Goal: Task Accomplishment & Management: Complete application form

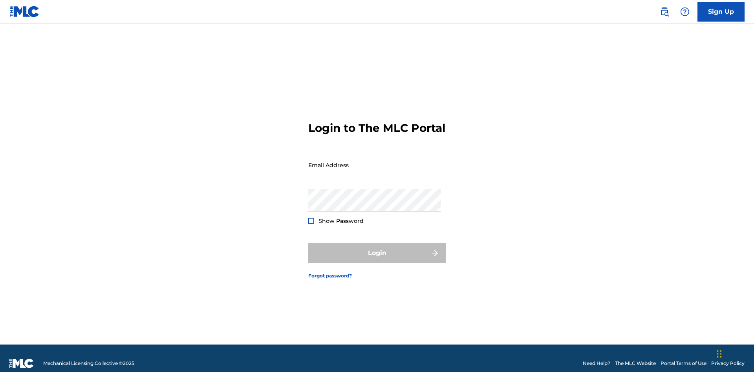
scroll to position [10, 0]
click at [721, 11] on link "Sign Up" at bounding box center [720, 12] width 47 height 20
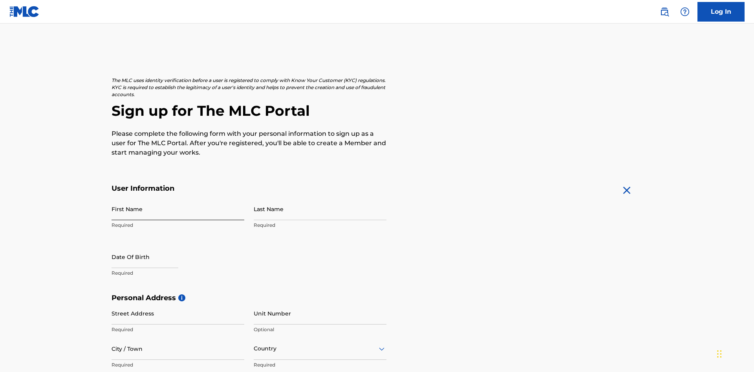
click at [178, 198] on input "First Name" at bounding box center [177, 209] width 133 height 22
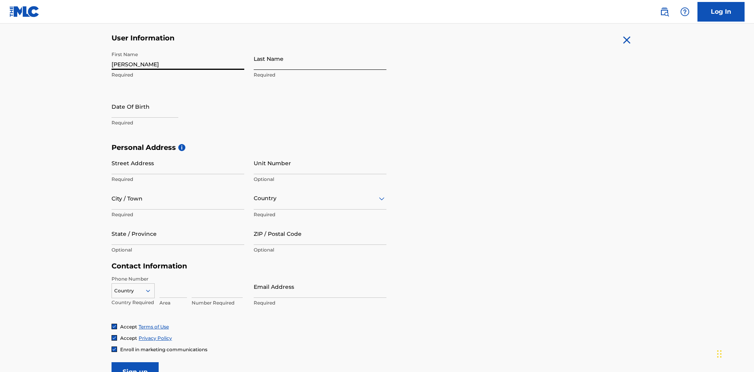
type input "[PERSON_NAME]"
click at [320, 58] on input "Last Name" at bounding box center [320, 58] width 133 height 22
type input "Ribble"
click at [151, 95] on input "text" at bounding box center [144, 106] width 67 height 22
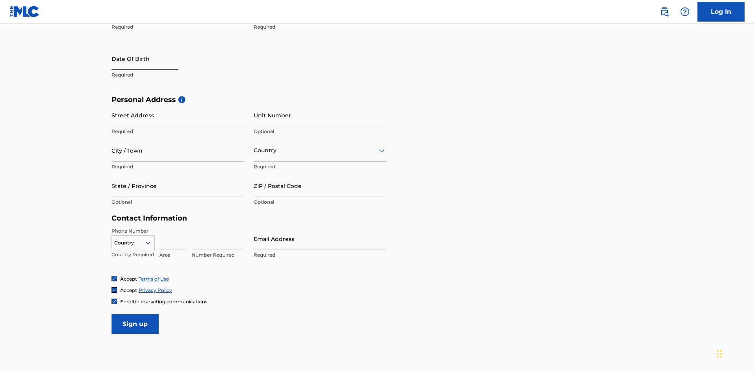
select select "8"
select select "2025"
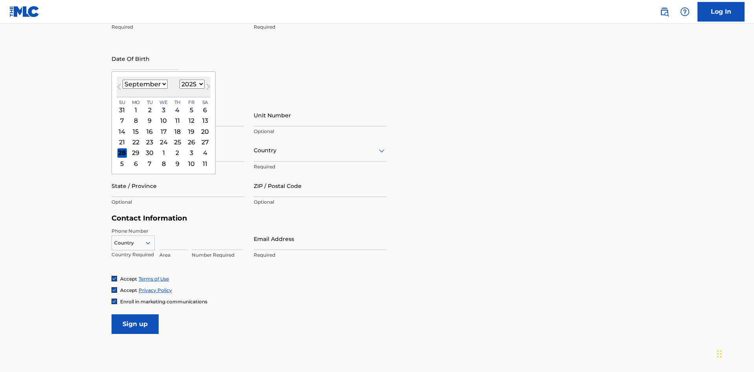
select select "0"
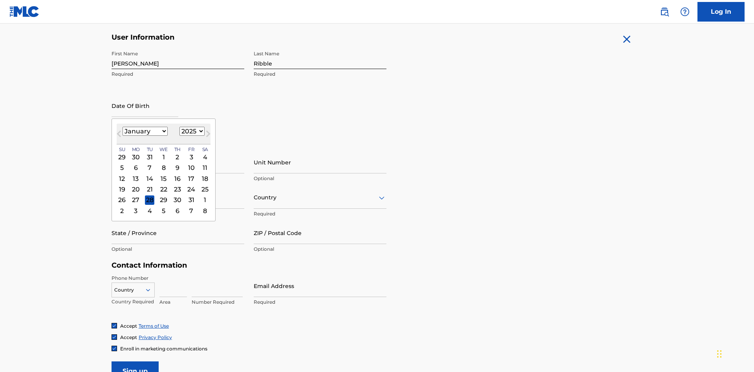
click at [191, 131] on select "1900 1901 1902 1903 1904 1905 1906 1907 1908 1909 1910 1911 1912 1913 1914 1915…" at bounding box center [191, 131] width 25 height 9
select select "1985"
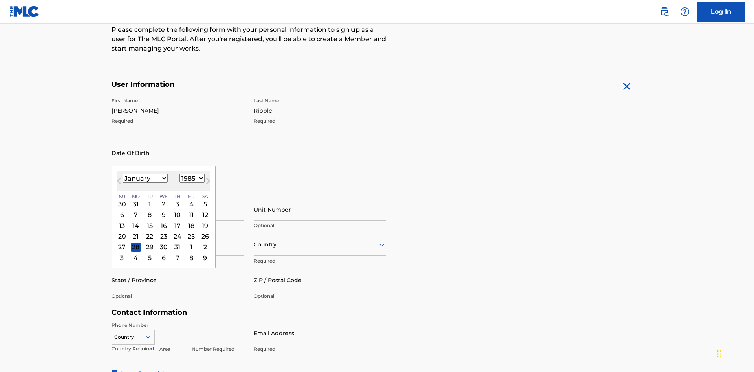
click at [191, 178] on select "1900 1901 1902 1903 1904 1905 1906 1907 1908 1909 1910 1911 1912 1913 1914 1915…" at bounding box center [191, 178] width 25 height 9
click at [149, 210] on div "8" at bounding box center [149, 214] width 9 height 9
type input "January 8 1985"
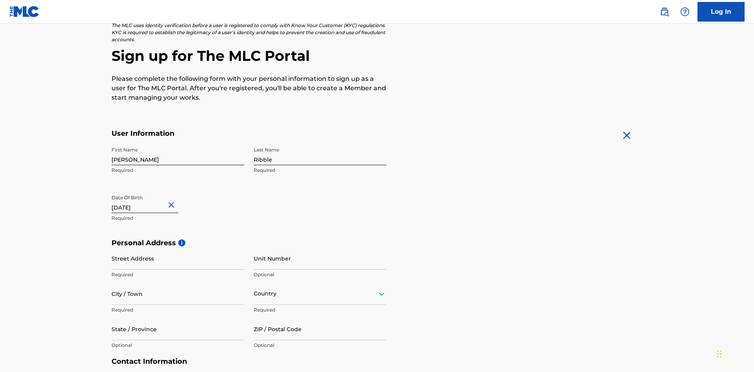
scroll to position [242, 0]
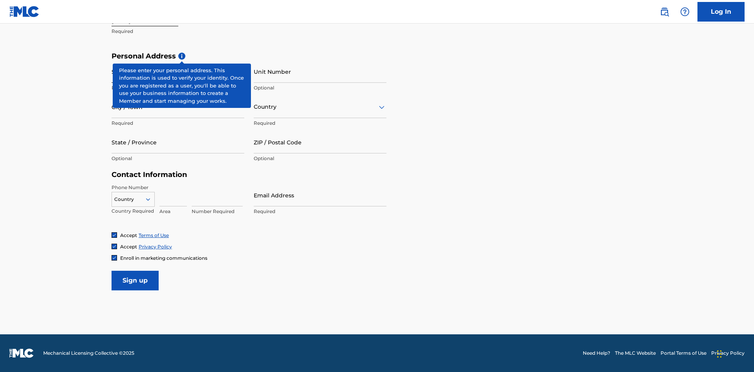
click at [178, 71] on input "Street Address" at bounding box center [177, 71] width 133 height 22
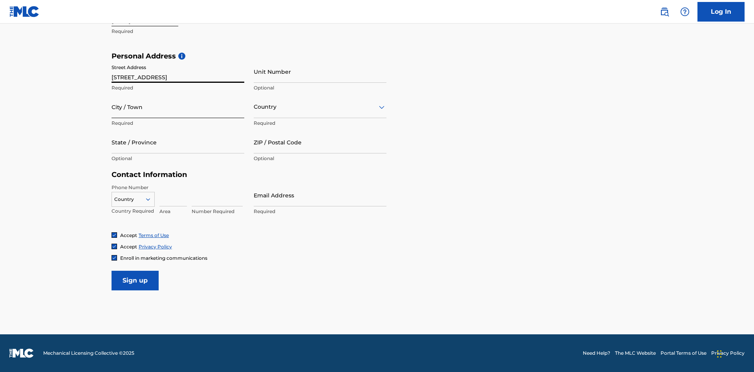
type input "9909 Elks Run Rd"
click at [178, 107] on input "City / Town" at bounding box center [177, 107] width 133 height 22
type input "Roseville"
click at [254, 107] on input "text" at bounding box center [255, 107] width 2 height 8
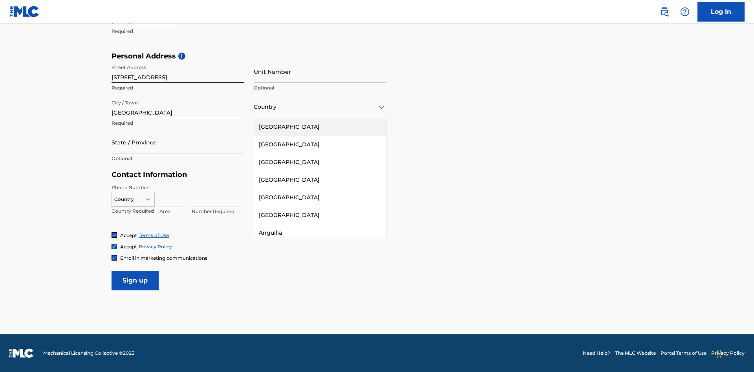
click at [320, 127] on div "United States" at bounding box center [320, 127] width 132 height 18
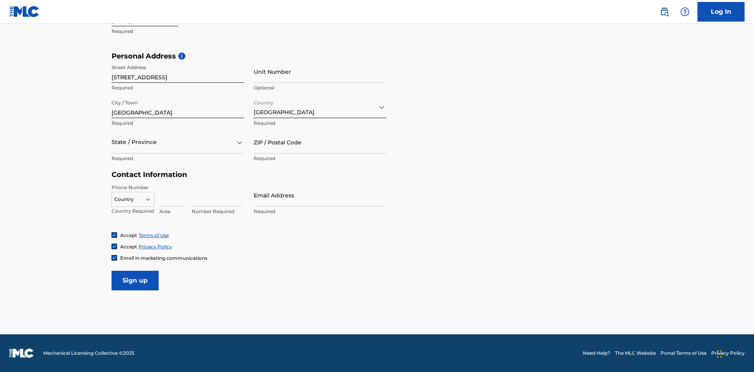
click at [178, 142] on div at bounding box center [177, 142] width 133 height 10
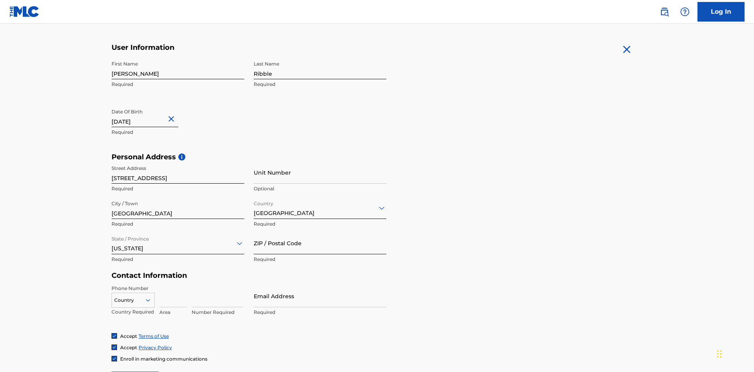
click at [320, 232] on input "ZIP / Postal Code" at bounding box center [320, 243] width 133 height 22
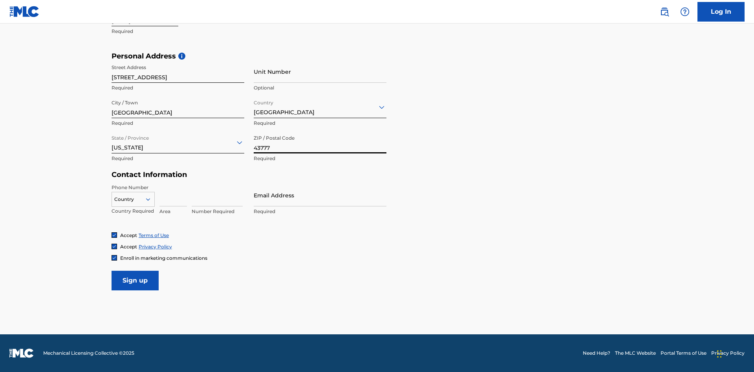
type input "43777"
click at [151, 199] on icon at bounding box center [147, 199] width 7 height 7
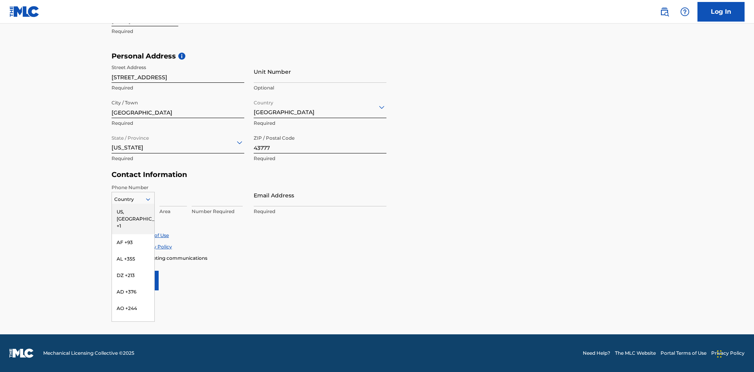
click at [133, 212] on div "US, CA +1" at bounding box center [133, 219] width 42 height 31
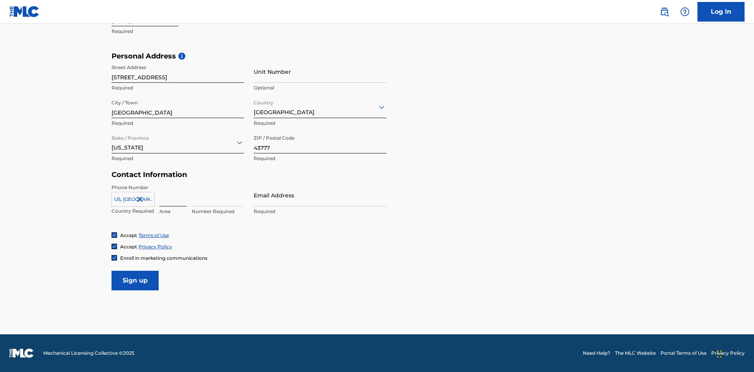
click at [173, 195] on input at bounding box center [172, 195] width 27 height 22
type input "740"
click at [217, 195] on input at bounding box center [217, 195] width 51 height 22
type input "8086351"
click at [320, 195] on input "Email Address" at bounding box center [320, 195] width 133 height 22
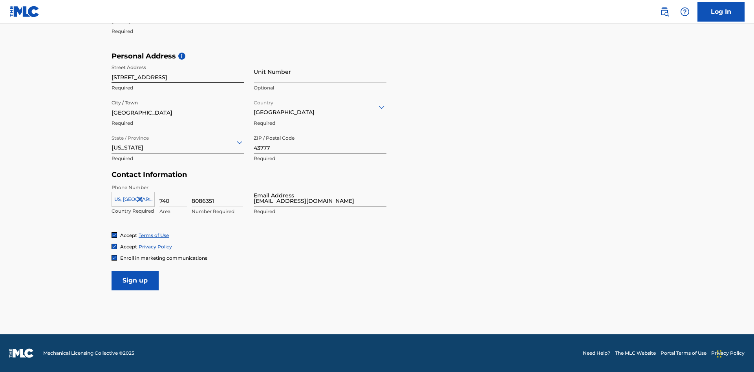
type input "[EMAIL_ADDRESS][DOMAIN_NAME]"
click at [135, 280] on input "Sign up" at bounding box center [134, 281] width 47 height 20
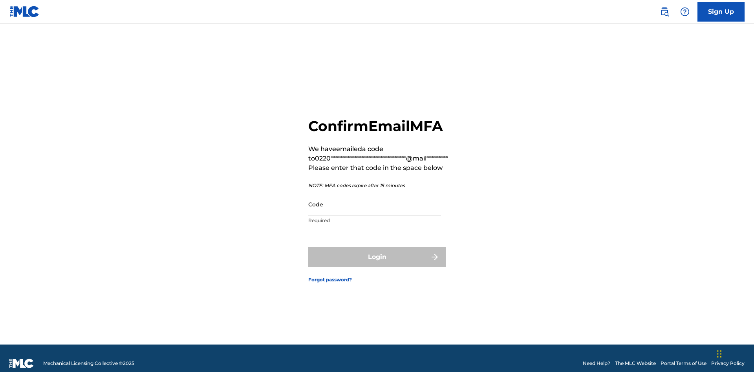
click at [374, 194] on input "Code" at bounding box center [374, 204] width 133 height 22
click at [377, 247] on button "Login" at bounding box center [376, 257] width 137 height 20
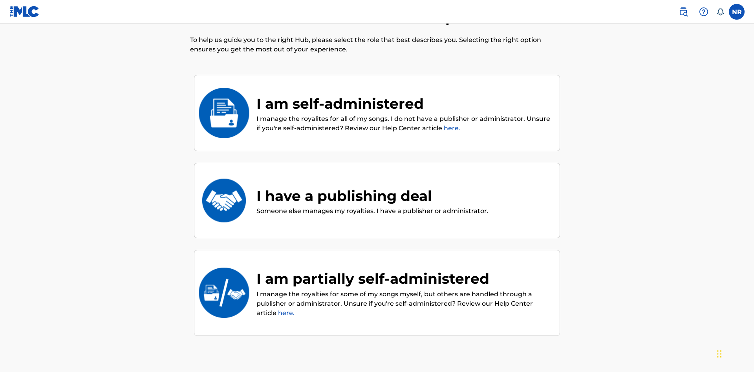
scroll to position [35, 0]
